Goal: Information Seeking & Learning: Check status

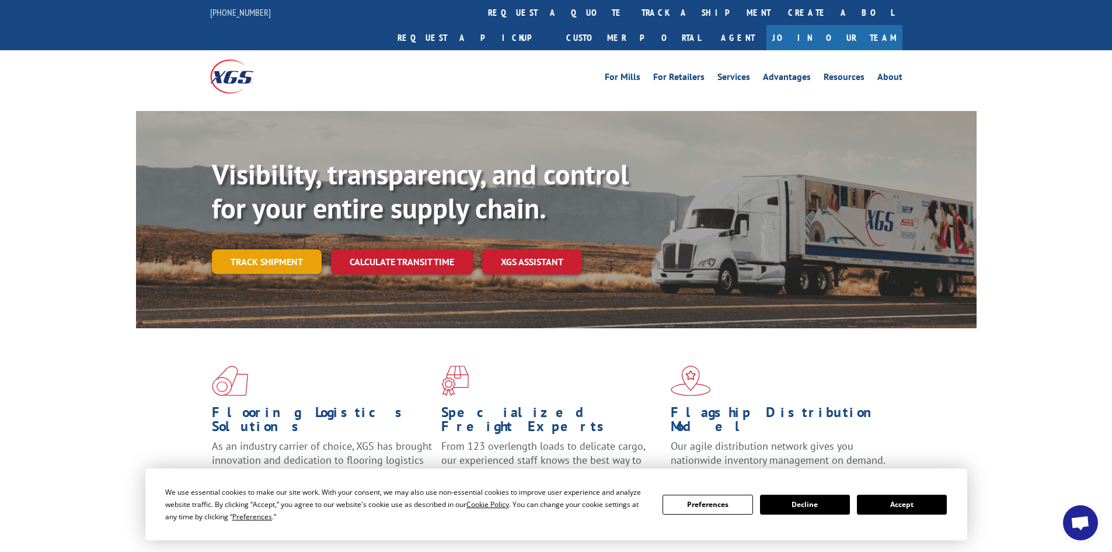
click at [294, 249] on link "Track shipment" at bounding box center [267, 261] width 110 height 25
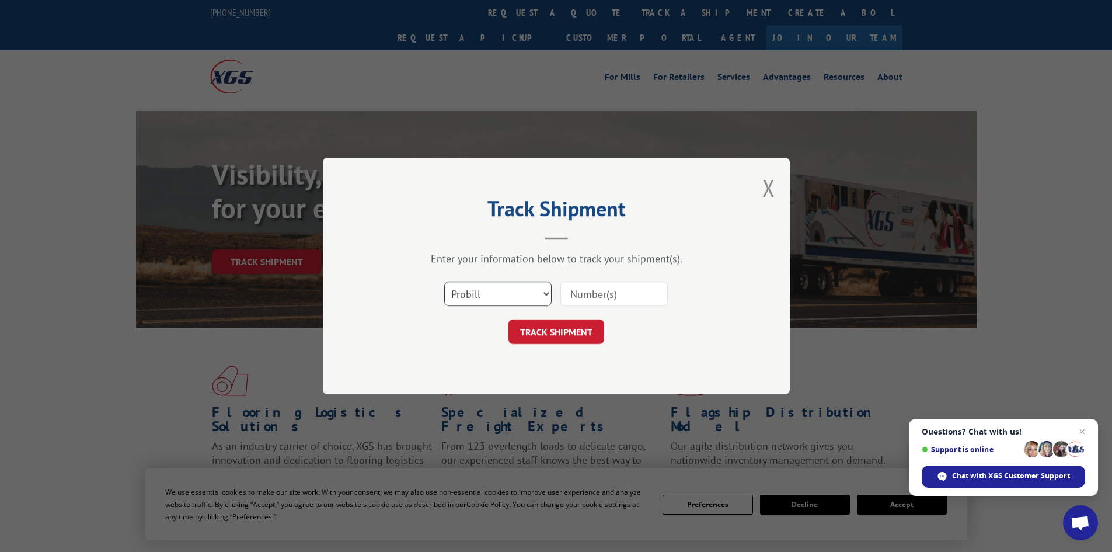
click at [517, 288] on select "Select category... Probill BOL PO" at bounding box center [497, 293] width 107 height 25
select select "po"
click at [444, 281] on select "Select category... Probill BOL PO" at bounding box center [497, 293] width 107 height 25
click at [605, 301] on input at bounding box center [614, 293] width 107 height 25
paste input "38534433"
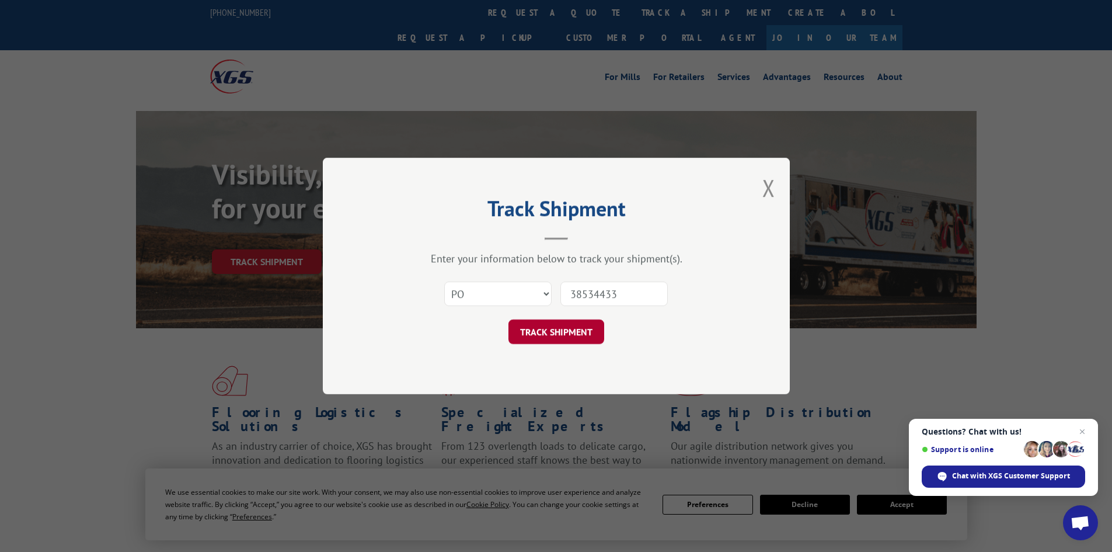
type input "38534433"
click at [561, 329] on button "TRACK SHIPMENT" at bounding box center [557, 331] width 96 height 25
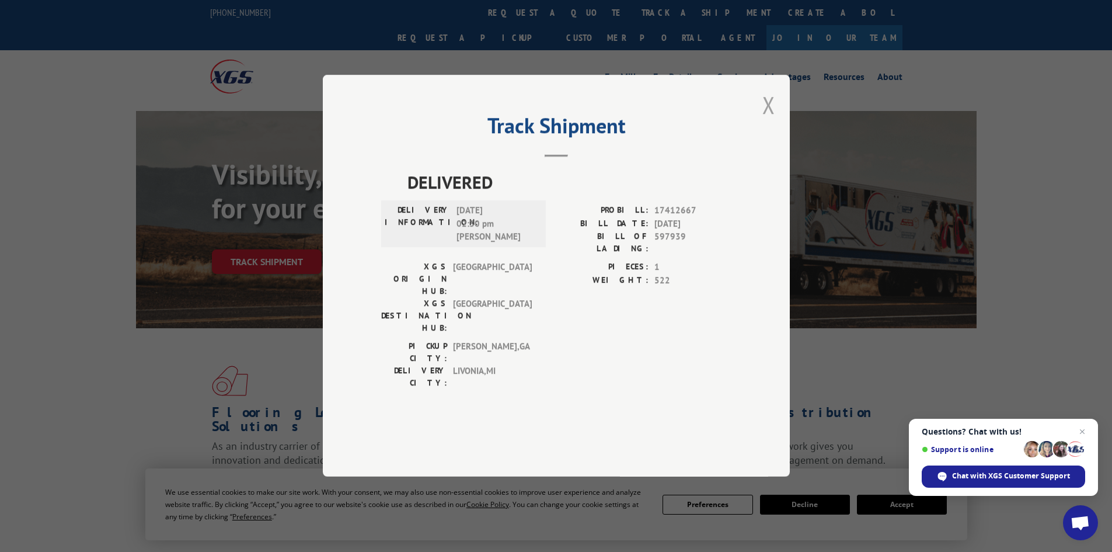
click at [768, 120] on button "Close modal" at bounding box center [769, 104] width 13 height 31
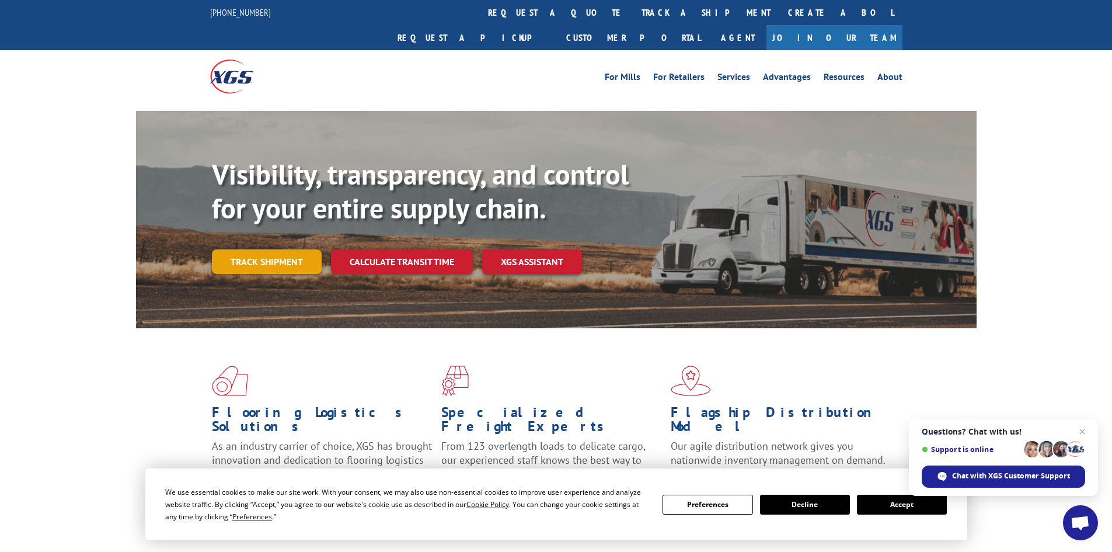
click at [278, 249] on link "Track shipment" at bounding box center [267, 261] width 110 height 25
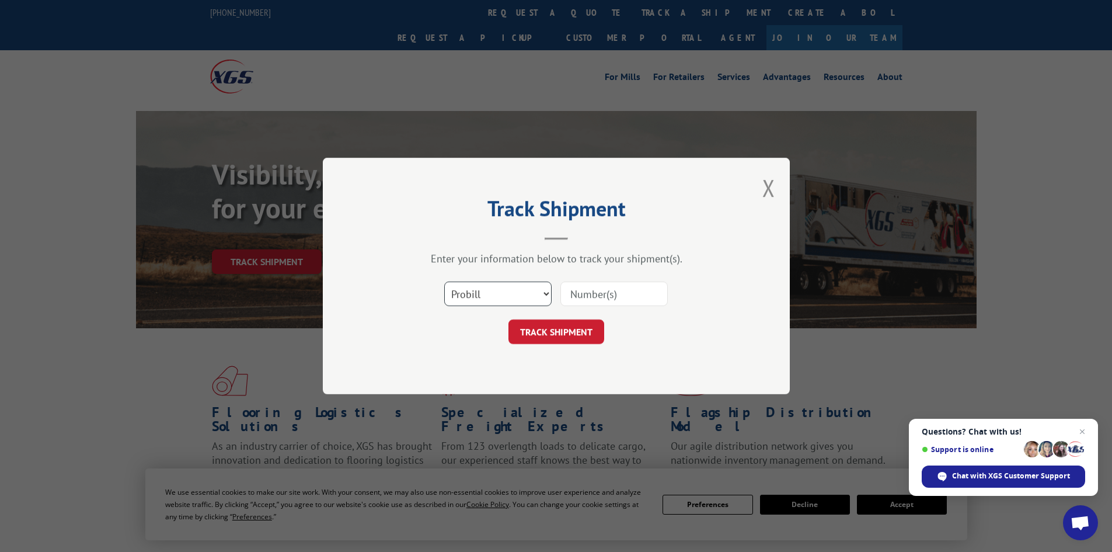
click at [514, 292] on select "Select category... Probill BOL PO" at bounding box center [497, 293] width 107 height 25
select select "po"
click at [444, 281] on select "Select category... Probill BOL PO" at bounding box center [497, 293] width 107 height 25
click at [603, 297] on input at bounding box center [614, 293] width 107 height 25
paste input "38535315"
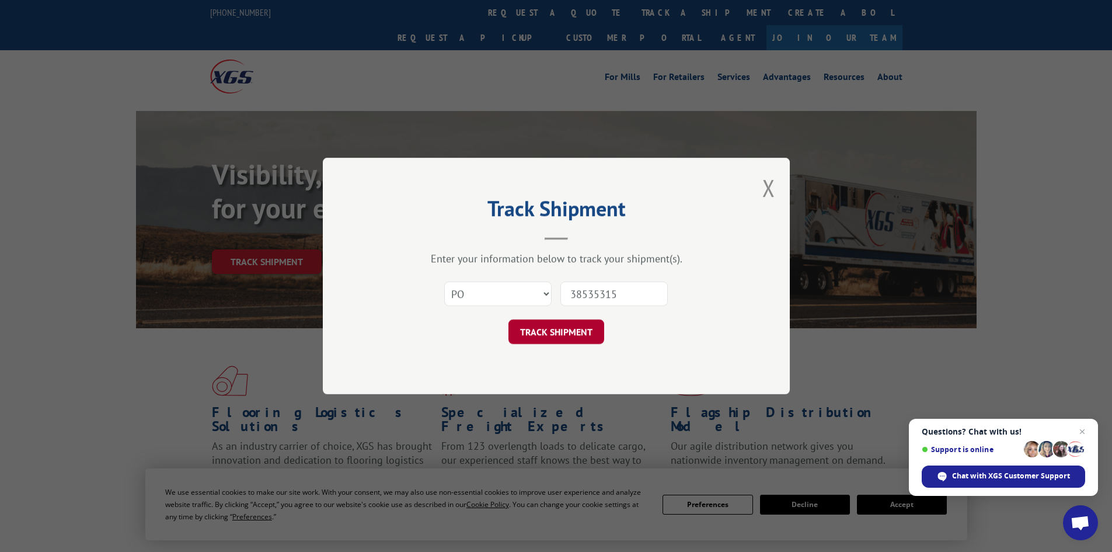
type input "38535315"
click at [572, 335] on button "TRACK SHIPMENT" at bounding box center [557, 331] width 96 height 25
